Goal: Task Accomplishment & Management: Manage account settings

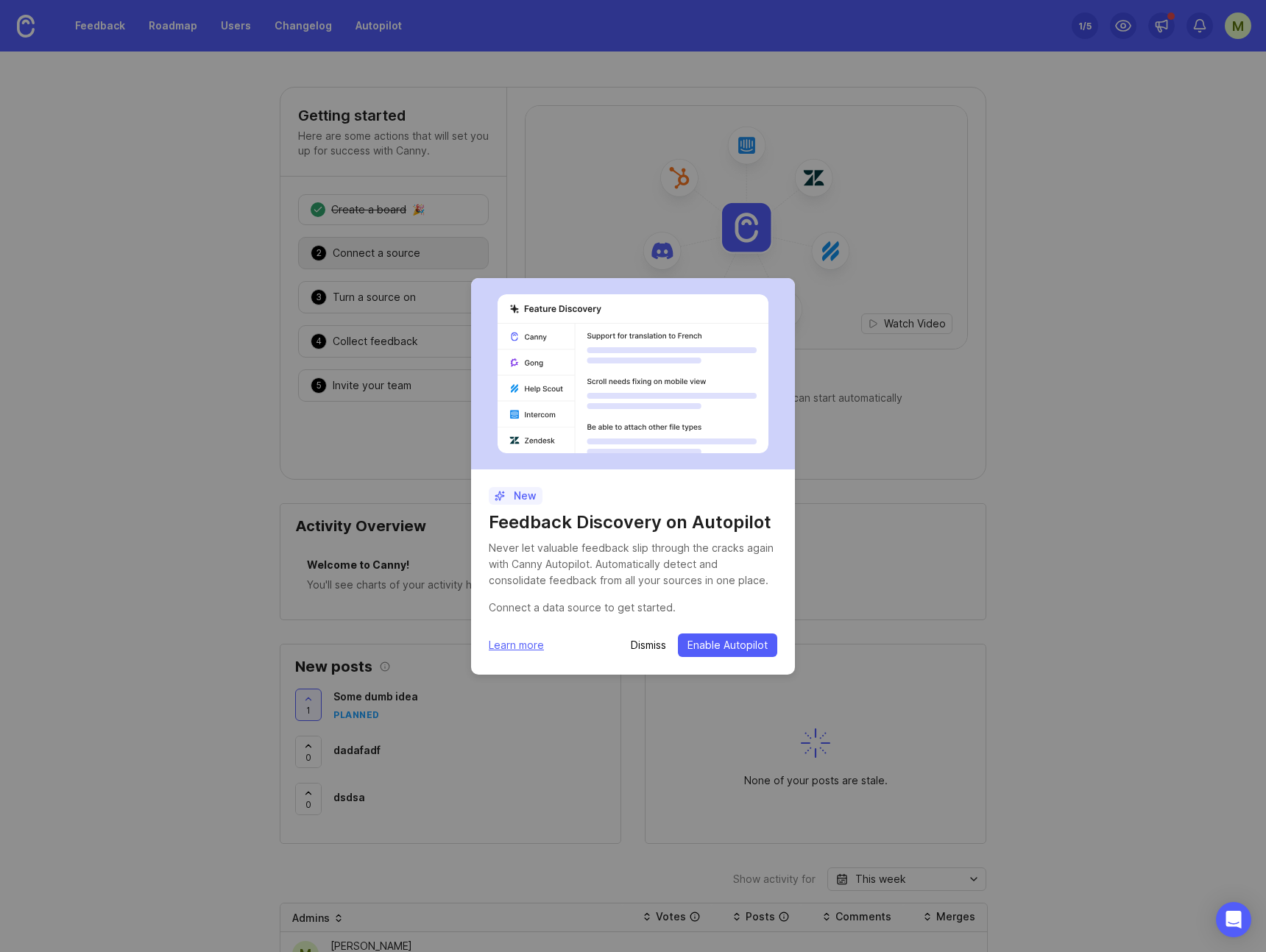
click at [654, 646] on p "Dismiss" at bounding box center [648, 646] width 36 height 15
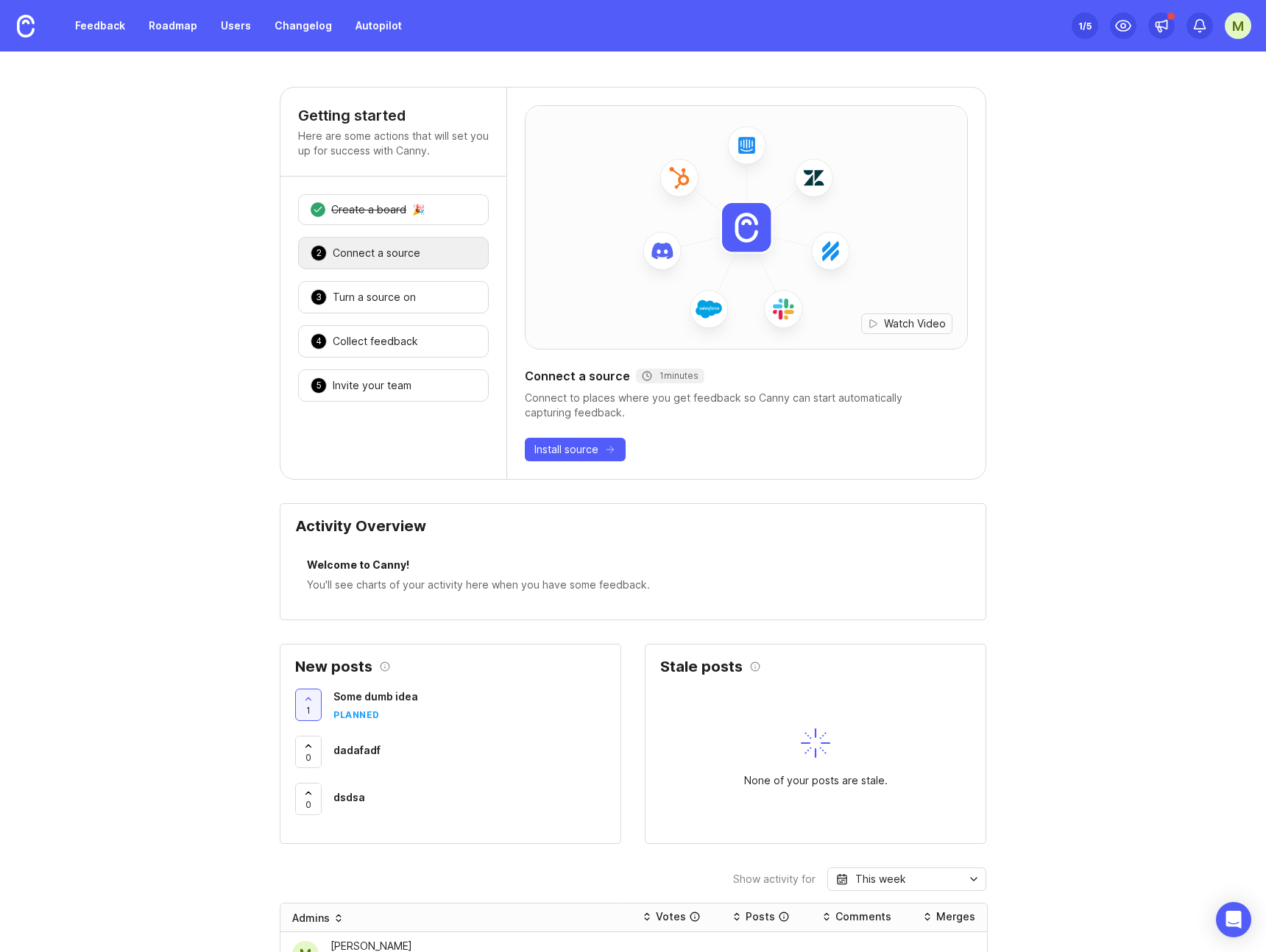
click at [1237, 24] on div "M" at bounding box center [1238, 26] width 26 height 26
click at [238, 38] on div "Feedback Roadmap Users Changelog Autopilot" at bounding box center [205, 26] width 410 height 51
click at [236, 32] on link "Users" at bounding box center [236, 26] width 48 height 26
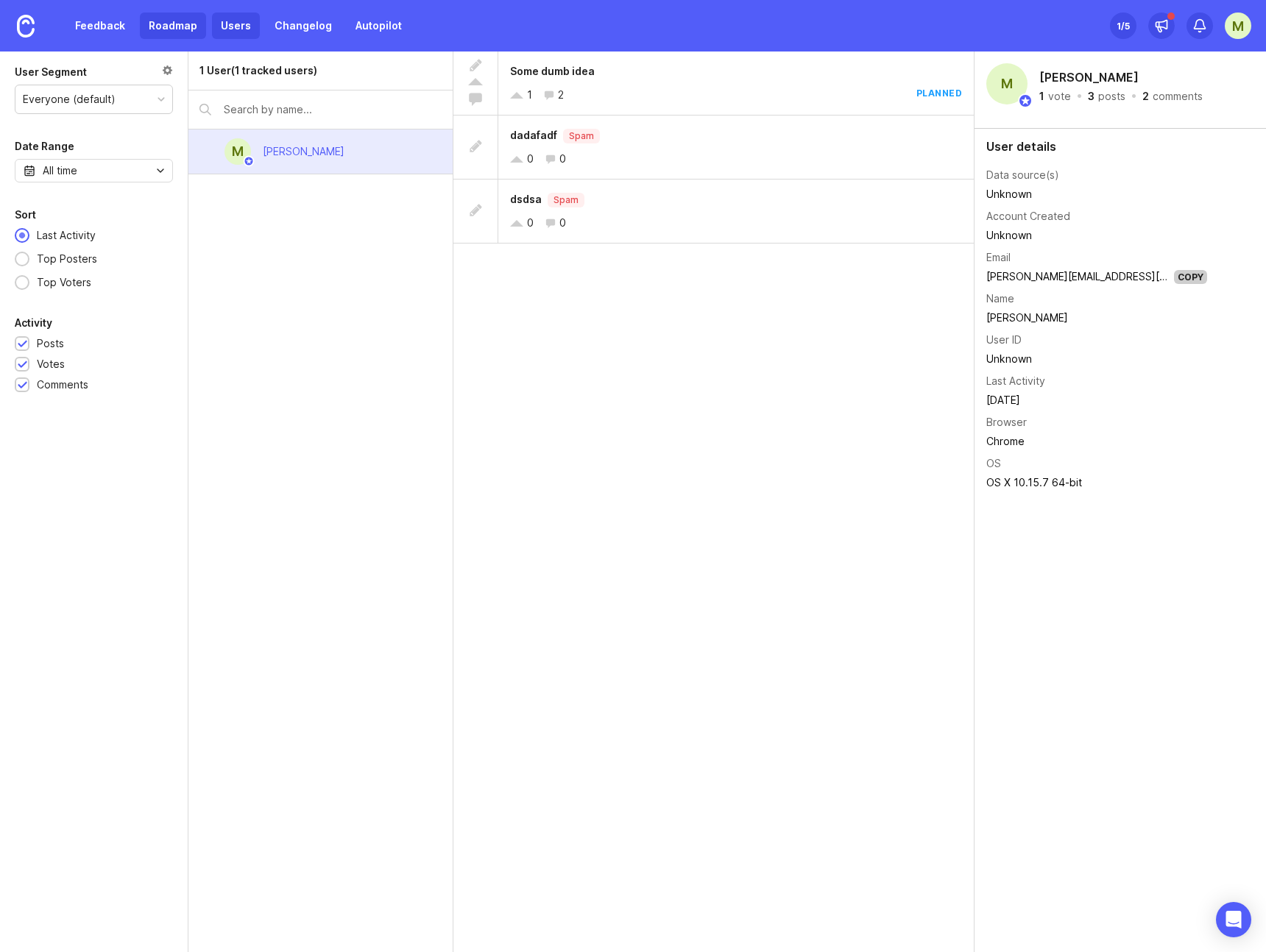
click at [165, 24] on link "Roadmap" at bounding box center [173, 26] width 66 height 26
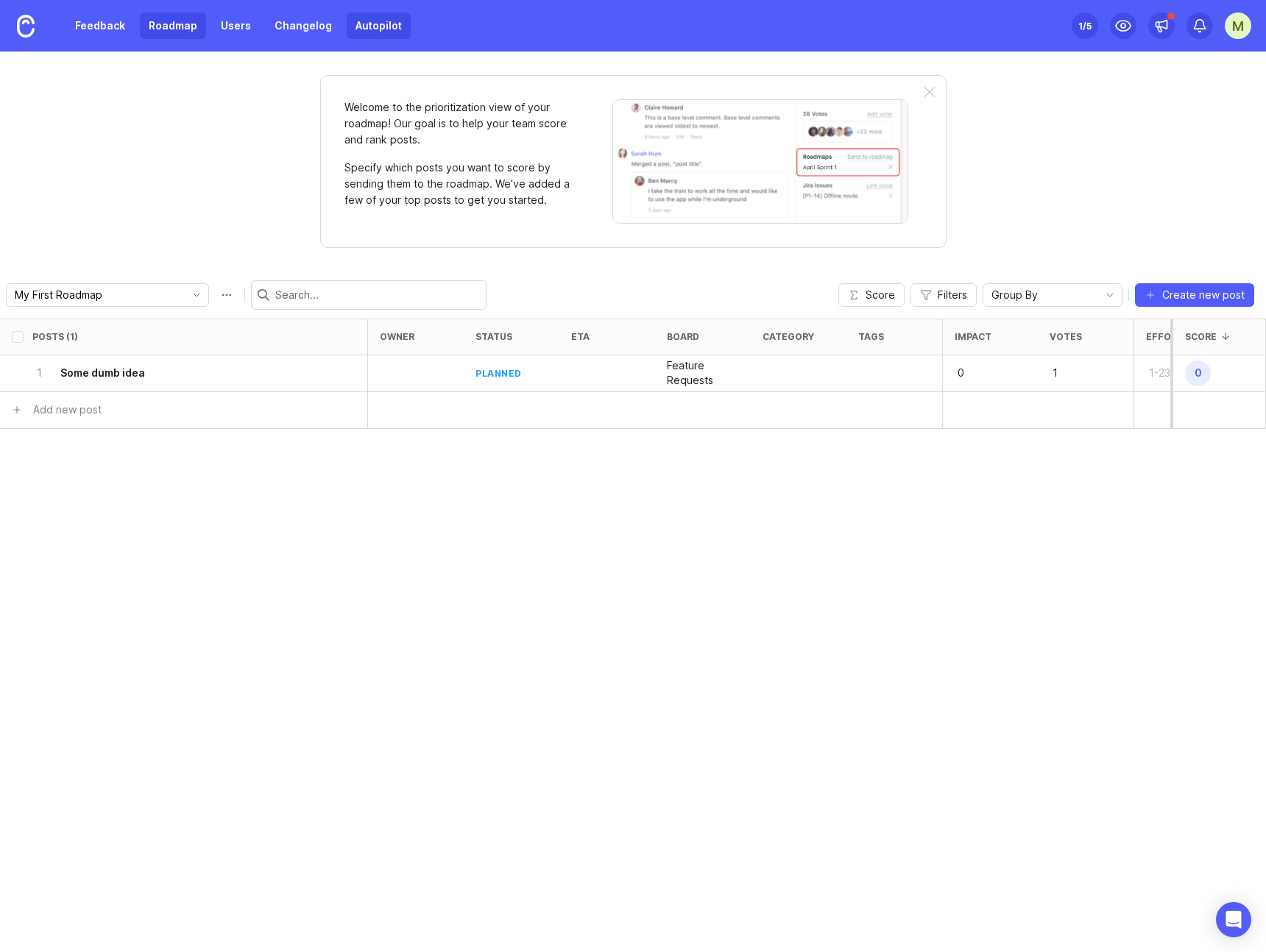
click at [387, 24] on link "Autopilot" at bounding box center [379, 26] width 64 height 26
click at [277, 31] on link "Changelog" at bounding box center [303, 26] width 75 height 26
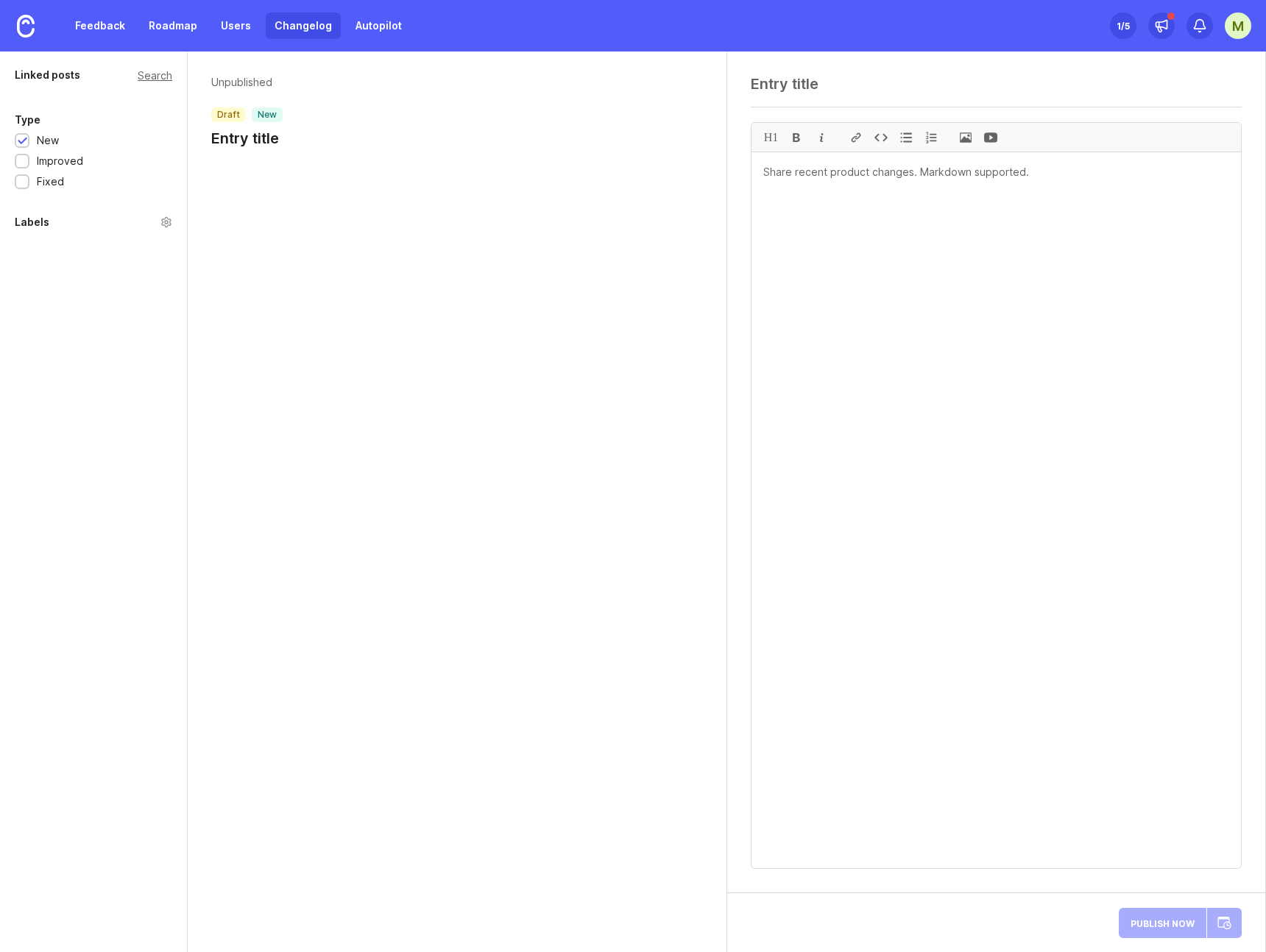
click at [1122, 27] on div "1 /5" at bounding box center [1123, 26] width 13 height 21
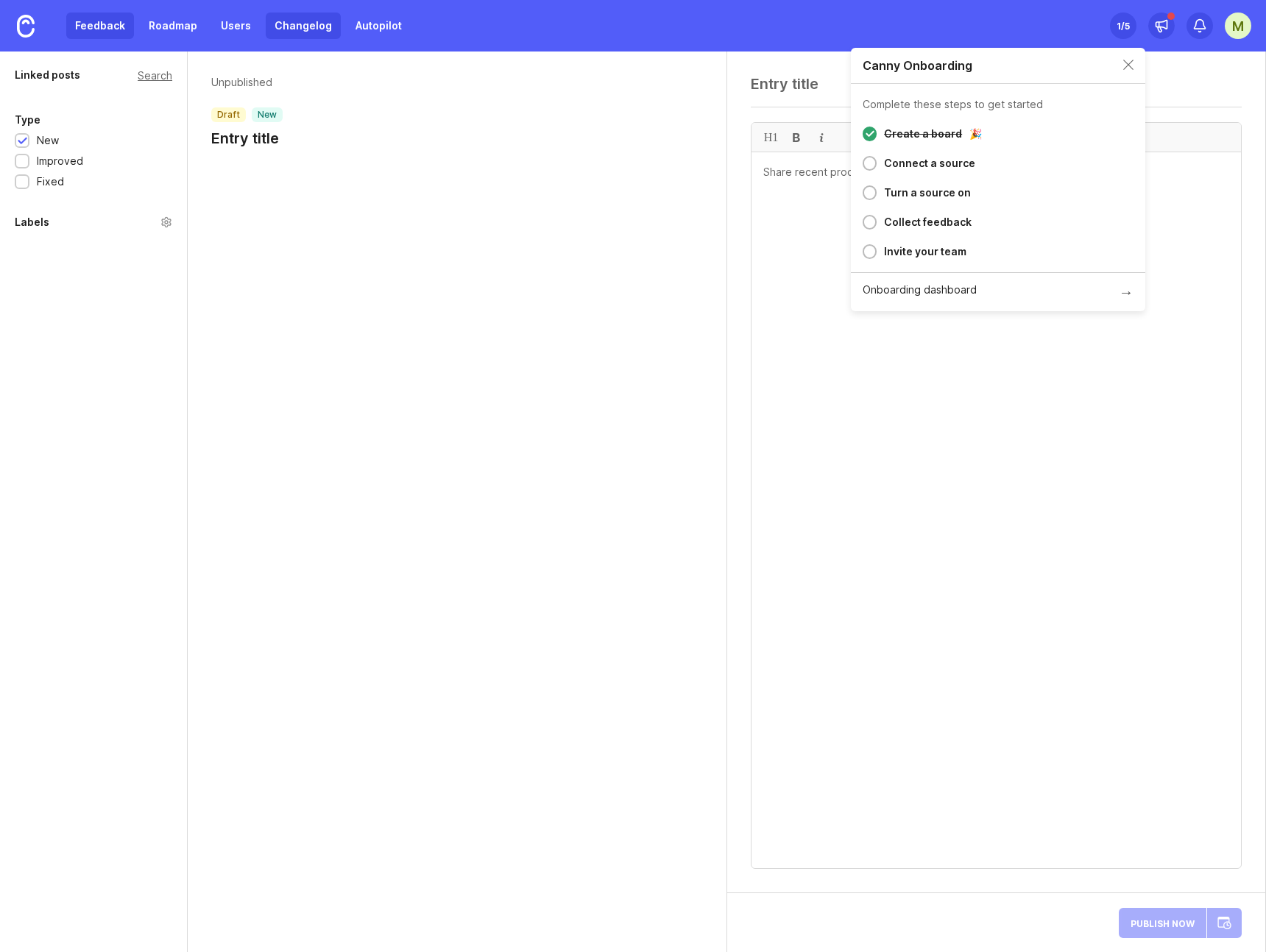
click at [112, 20] on link "Feedback" at bounding box center [100, 26] width 68 height 26
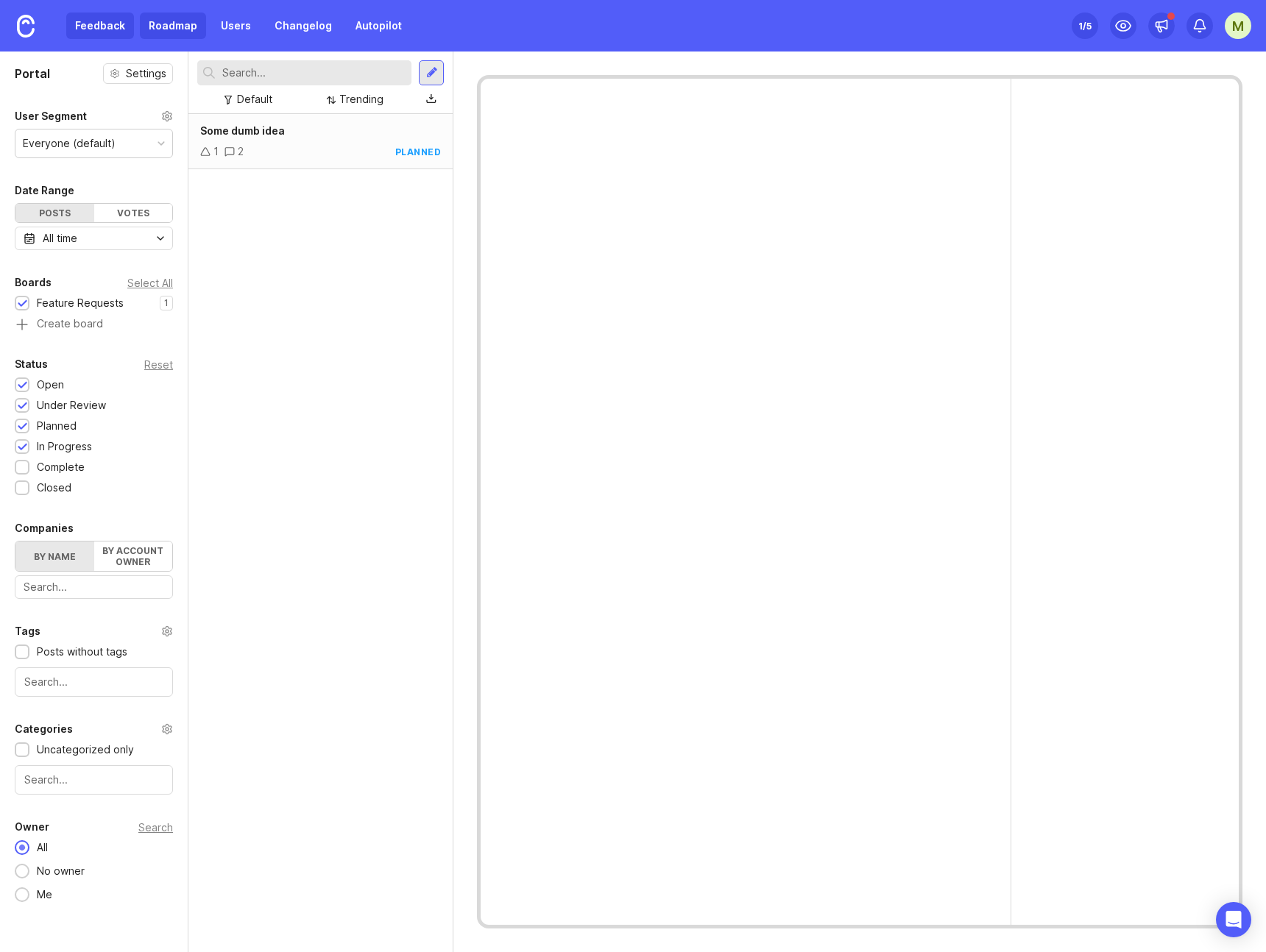
click at [171, 26] on link "Roadmap" at bounding box center [173, 26] width 66 height 26
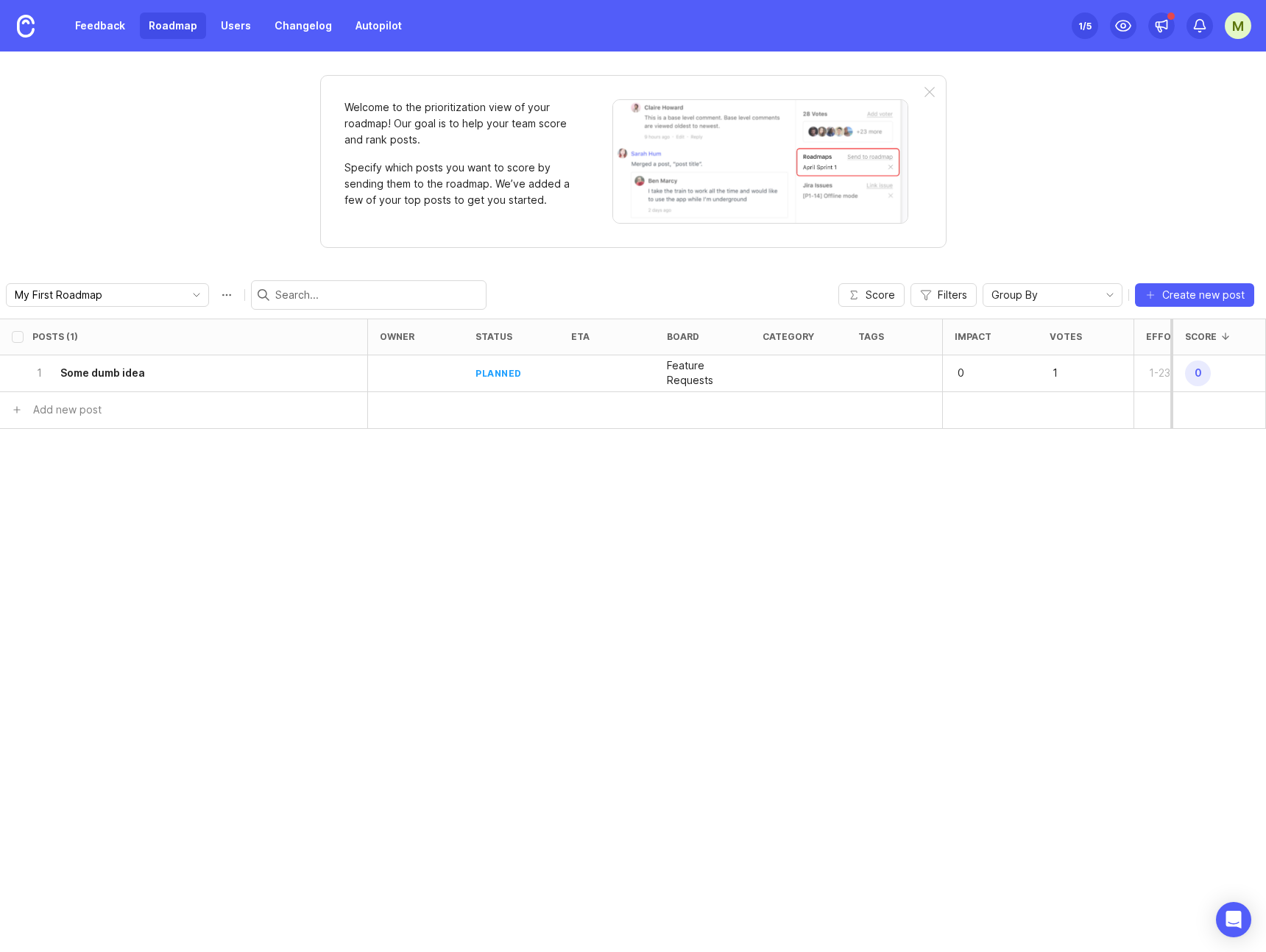
click at [1240, 22] on div "M" at bounding box center [1238, 26] width 26 height 26
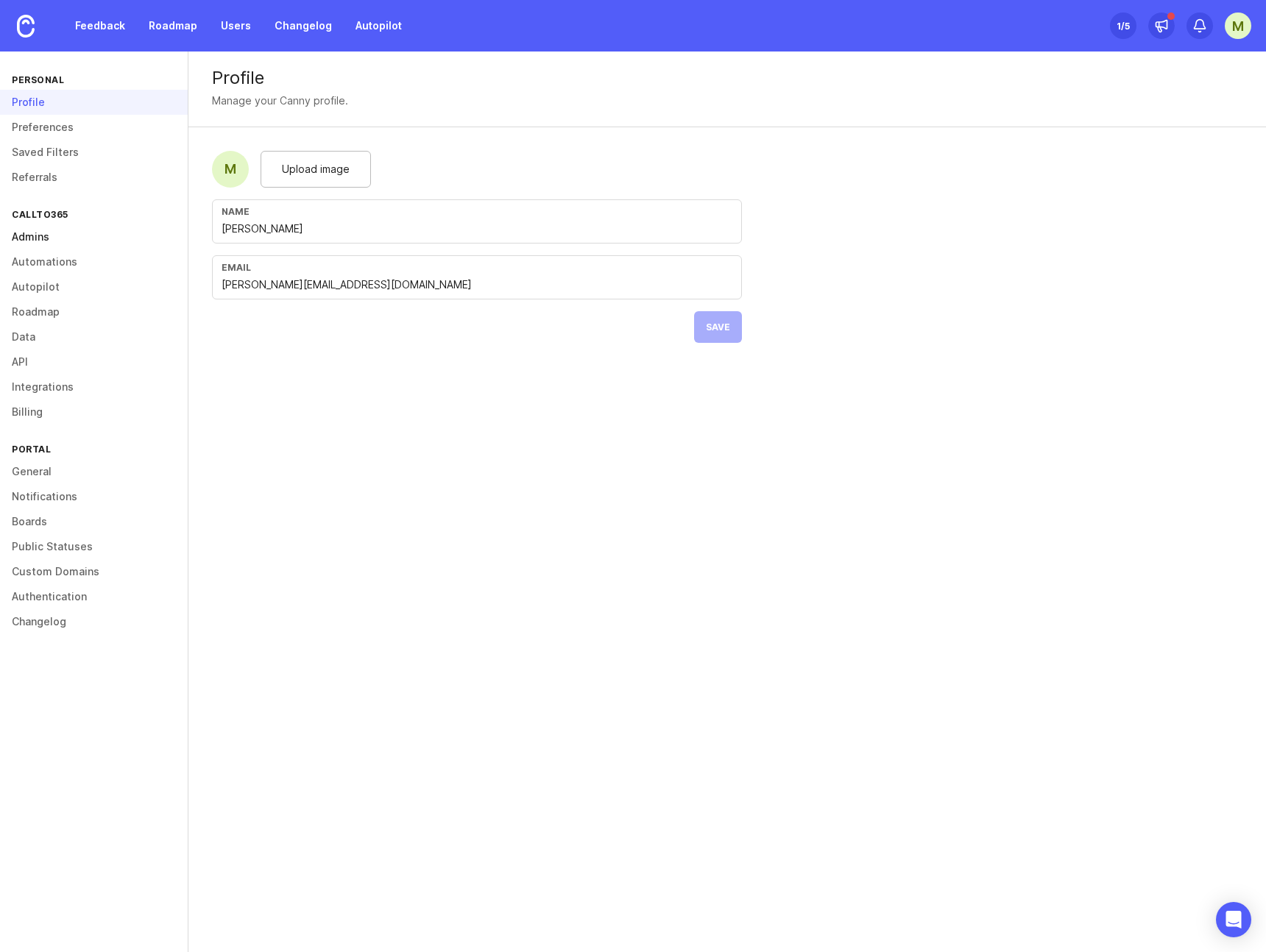
click at [45, 234] on link "Admins" at bounding box center [93, 237] width 187 height 25
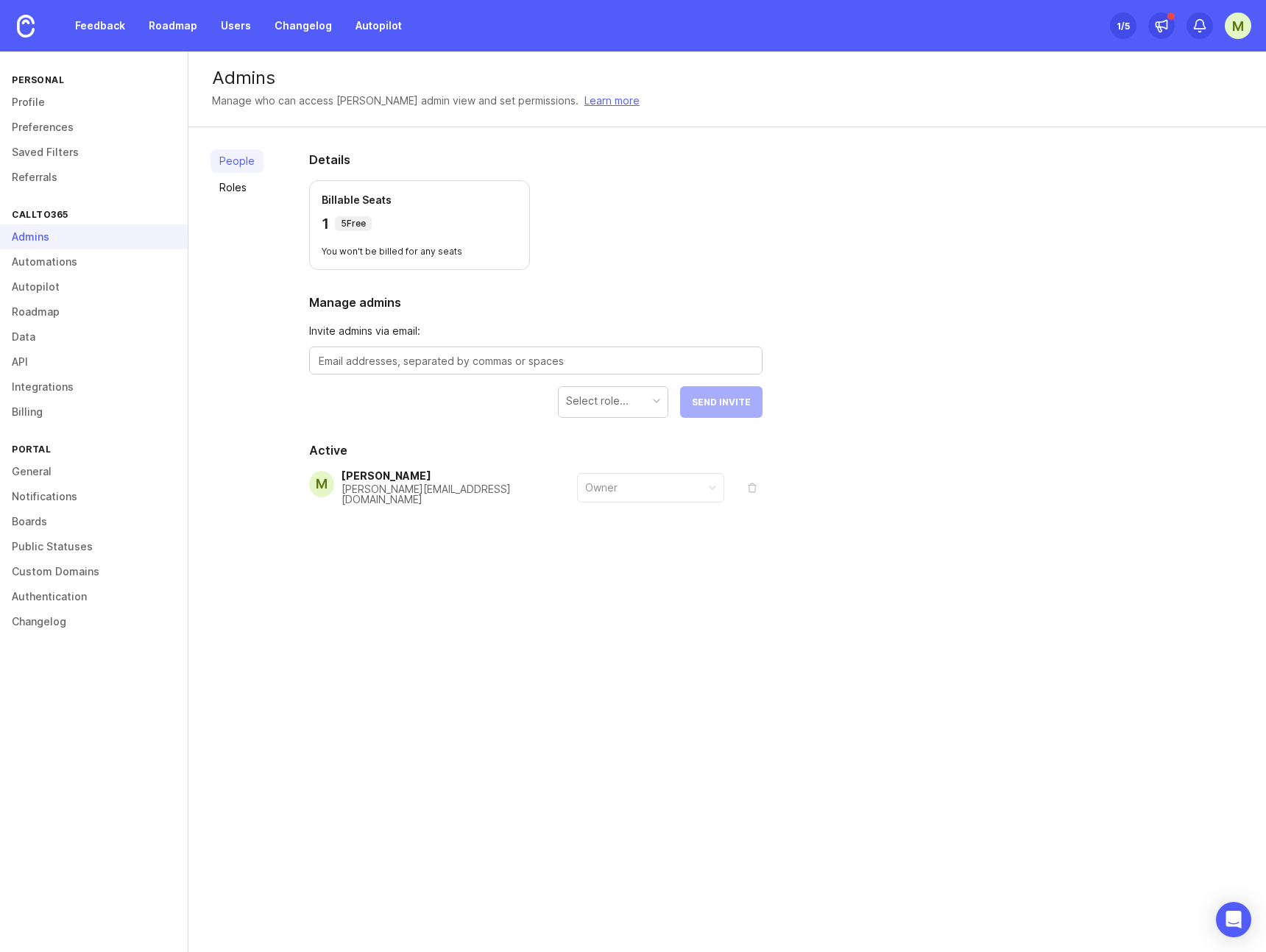
click at [472, 357] on textarea at bounding box center [536, 362] width 434 height 17
click at [450, 365] on textarea "[PERSON_NAME][EMAIL_ADDRESS][DOMAIN_NAME]" at bounding box center [536, 362] width 434 height 17
type textarea "[PERSON_NAME][EMAIL_ADDRESS][DOMAIN_NAME]"
click at [709, 404] on div "Select role... Send Invite" at bounding box center [654, 402] width 216 height 31
click at [628, 399] on div "Select role..." at bounding box center [614, 401] width 109 height 28
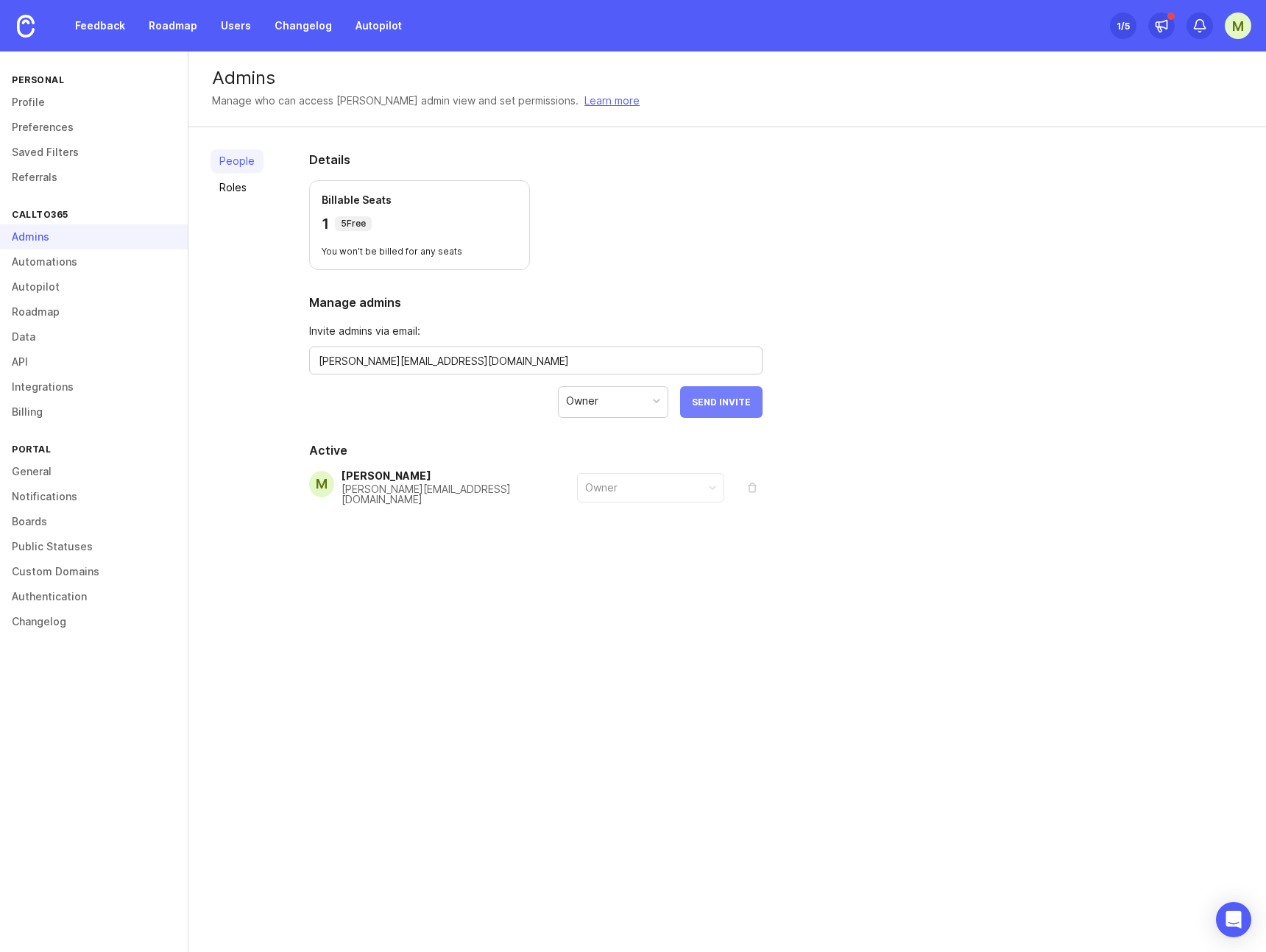
click at [714, 403] on span "Send Invite" at bounding box center [721, 401] width 59 height 11
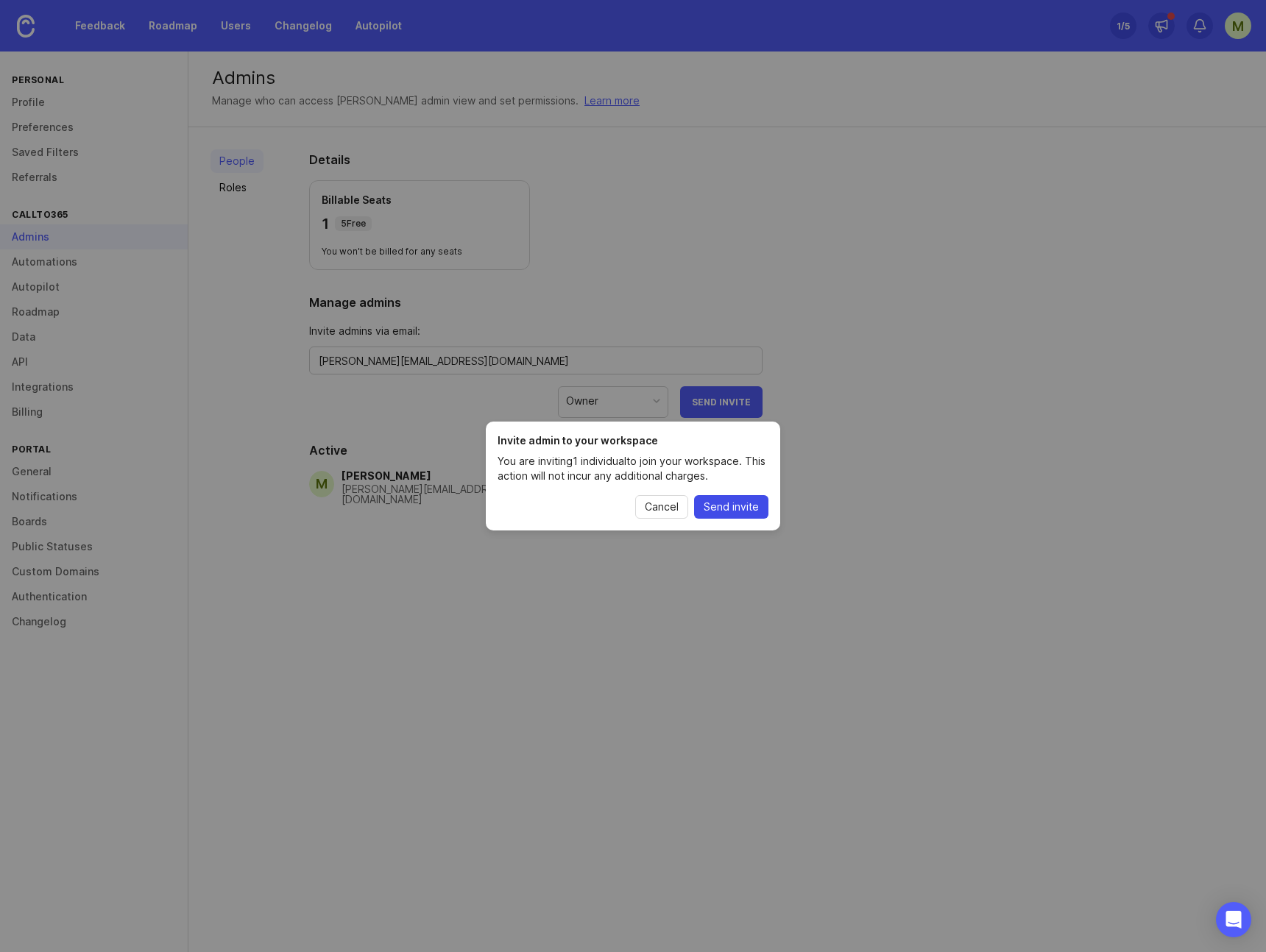
click at [748, 501] on span "Send invite" at bounding box center [731, 507] width 55 height 15
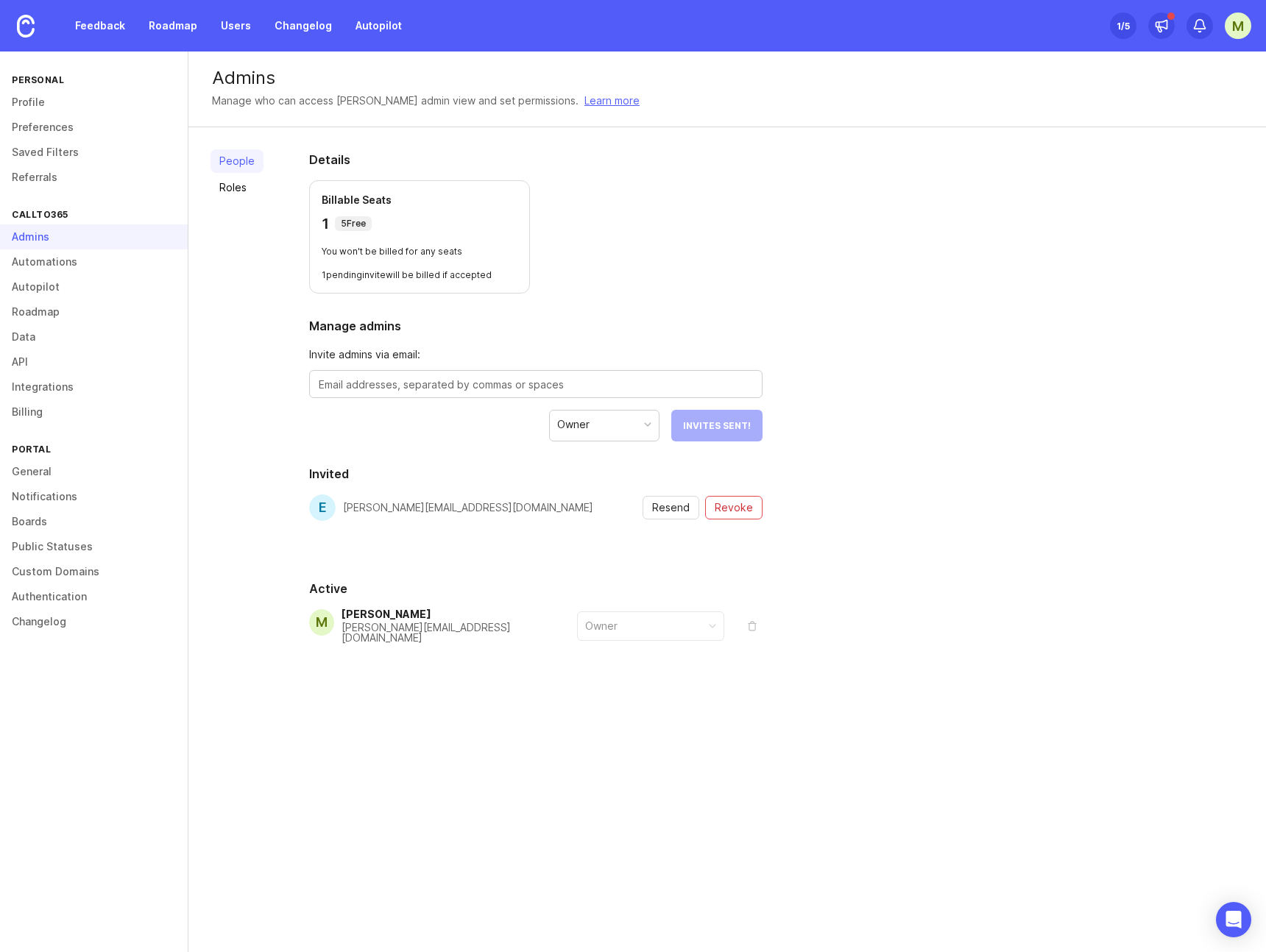
click at [451, 354] on span "Invite admins via email:" at bounding box center [535, 355] width 453 height 17
click at [425, 394] on div at bounding box center [535, 384] width 453 height 28
type textarea "[EMAIL_ADDRESS][DOMAIN_NAME]"
click at [723, 428] on span "Send Invite" at bounding box center [721, 425] width 59 height 11
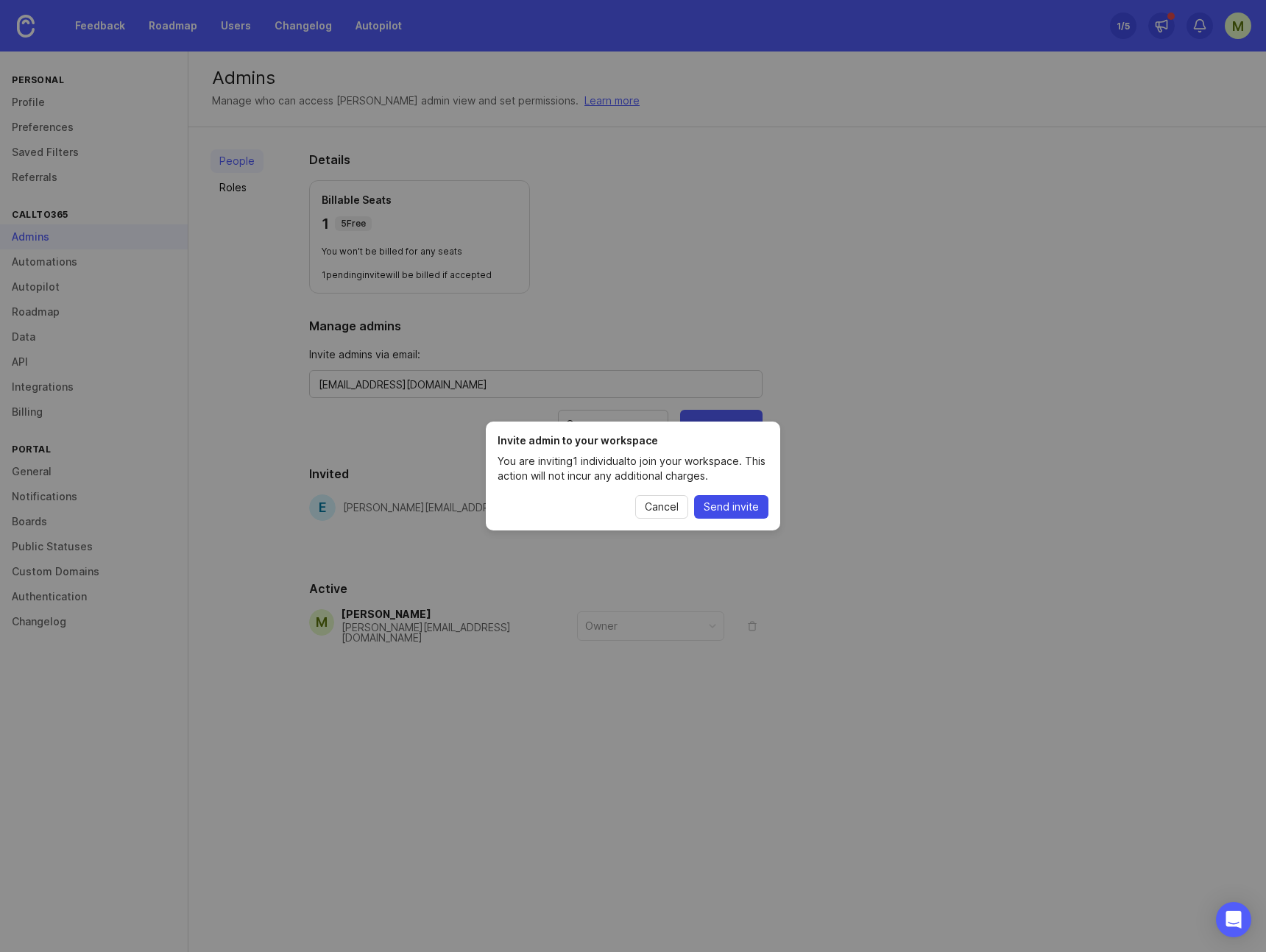
click at [728, 505] on span "Send invite" at bounding box center [731, 507] width 55 height 15
